Goal: Transaction & Acquisition: Subscribe to service/newsletter

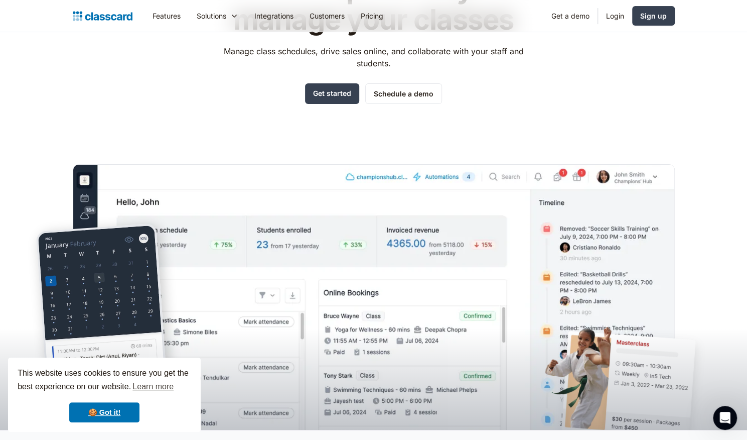
scroll to position [107, 0]
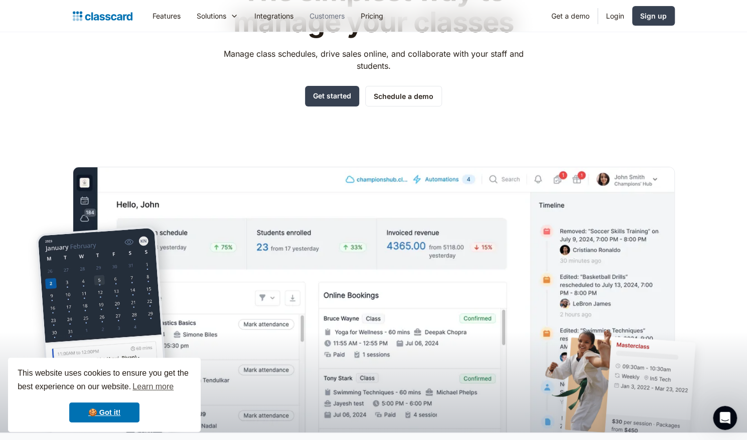
click at [351, 27] on link "Customers" at bounding box center [327, 16] width 51 height 23
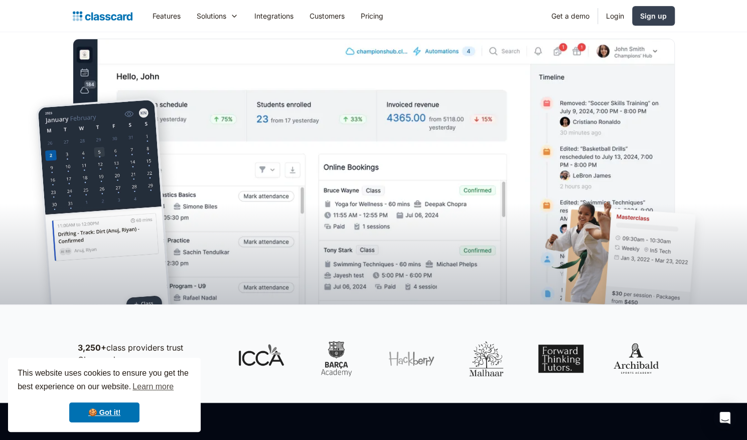
scroll to position [232, 0]
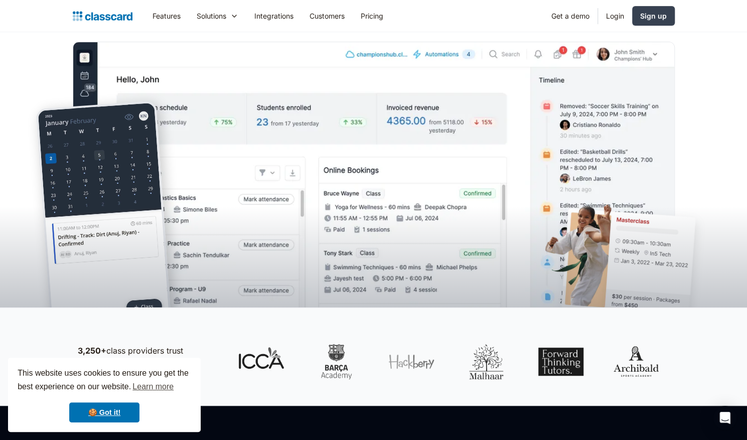
click at [297, 178] on div at bounding box center [373, 228] width 747 height 158
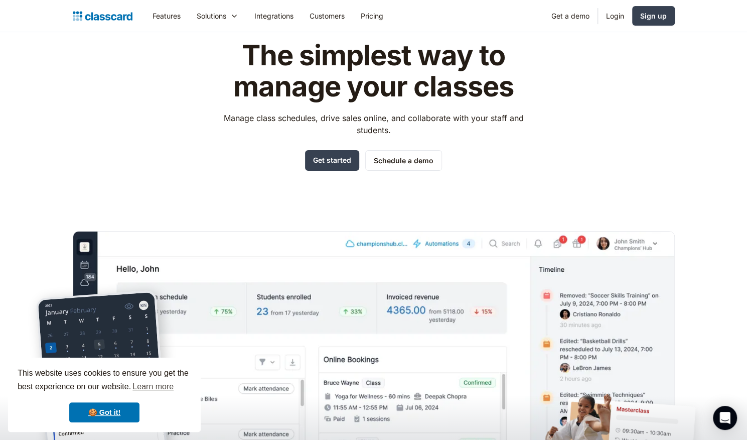
scroll to position [45, 0]
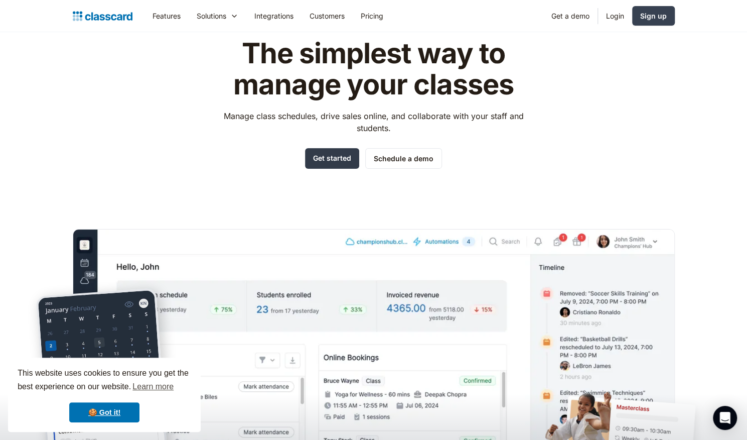
click at [336, 154] on link "Get started" at bounding box center [332, 158] width 54 height 21
